Goal: Navigation & Orientation: Find specific page/section

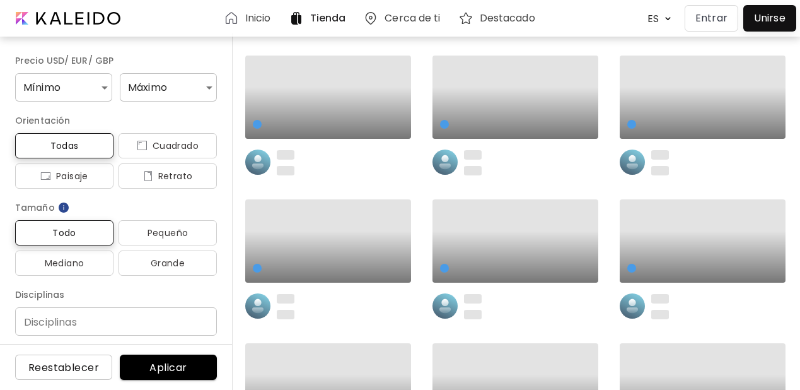
click at [716, 20] on p "Entrar" at bounding box center [711, 18] width 32 height 15
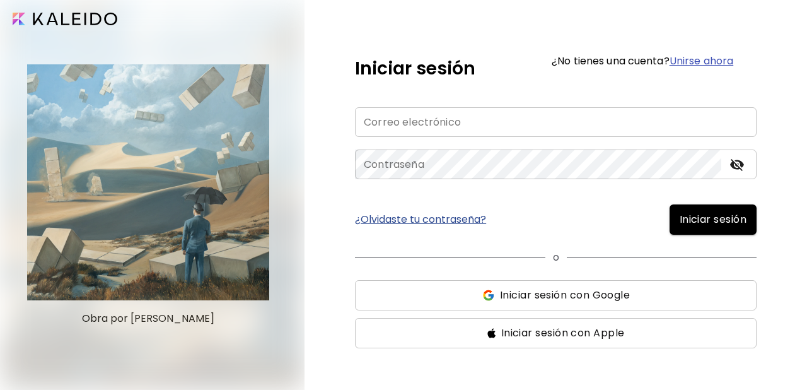
type input "**********"
click at [679, 219] on span "Iniciar sesión" at bounding box center [712, 219] width 67 height 15
